Goal: Transaction & Acquisition: Purchase product/service

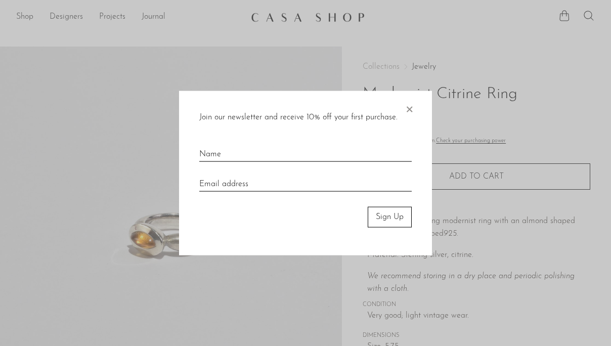
click at [413, 112] on span "×" at bounding box center [409, 107] width 10 height 32
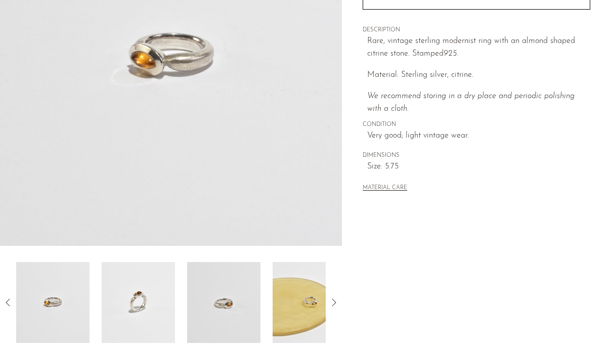
scroll to position [205, 0]
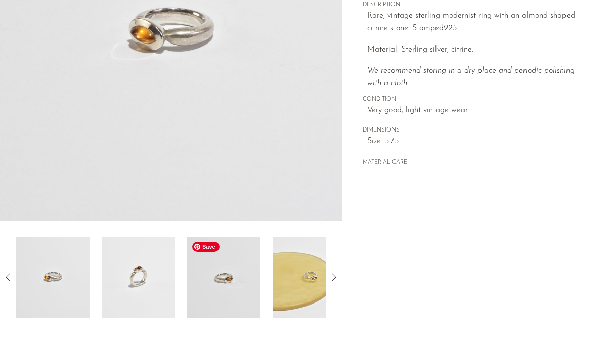
click at [224, 289] on img at bounding box center [223, 277] width 73 height 81
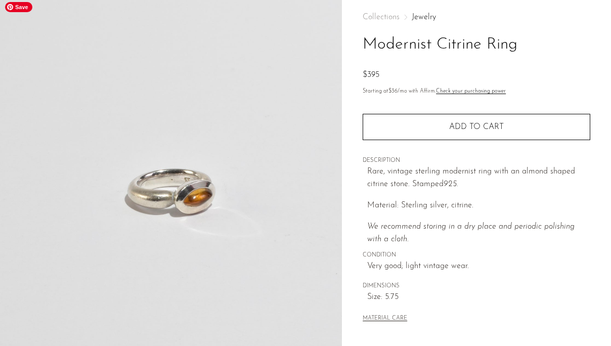
scroll to position [0, 0]
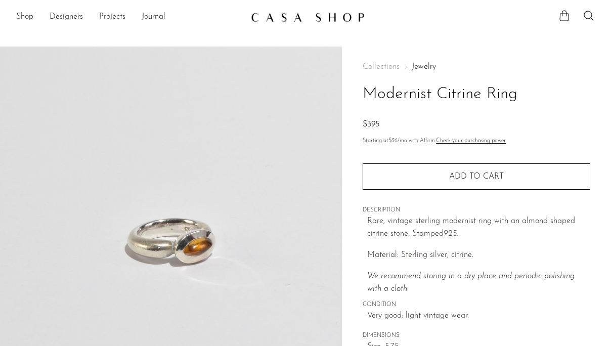
click at [28, 14] on link "Shop" at bounding box center [24, 17] width 17 height 13
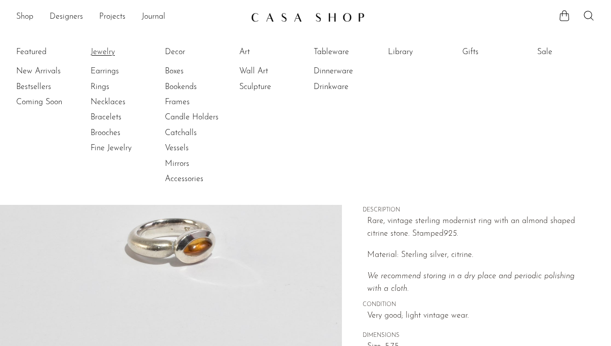
click at [99, 53] on link "Jewelry" at bounding box center [129, 52] width 76 height 11
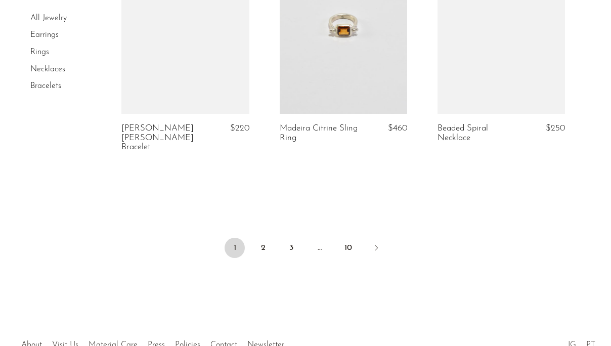
scroll to position [2773, 0]
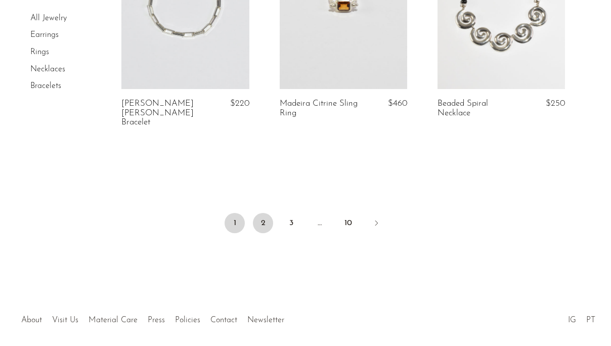
click at [266, 213] on link "2" at bounding box center [263, 223] width 20 height 20
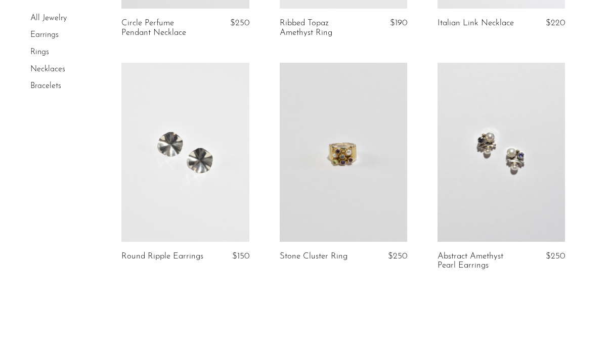
scroll to position [2655, 0]
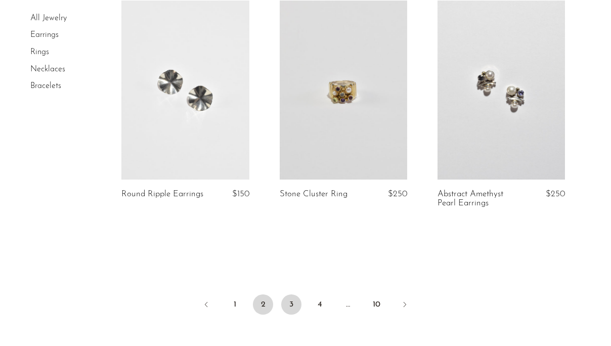
click at [292, 297] on link "3" at bounding box center [291, 305] width 20 height 20
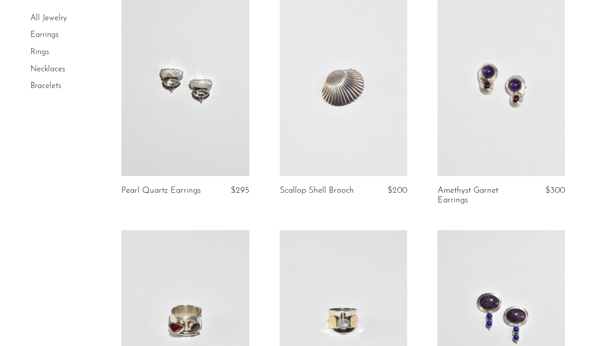
scroll to position [1265, 0]
